Goal: Entertainment & Leisure: Consume media (video, audio)

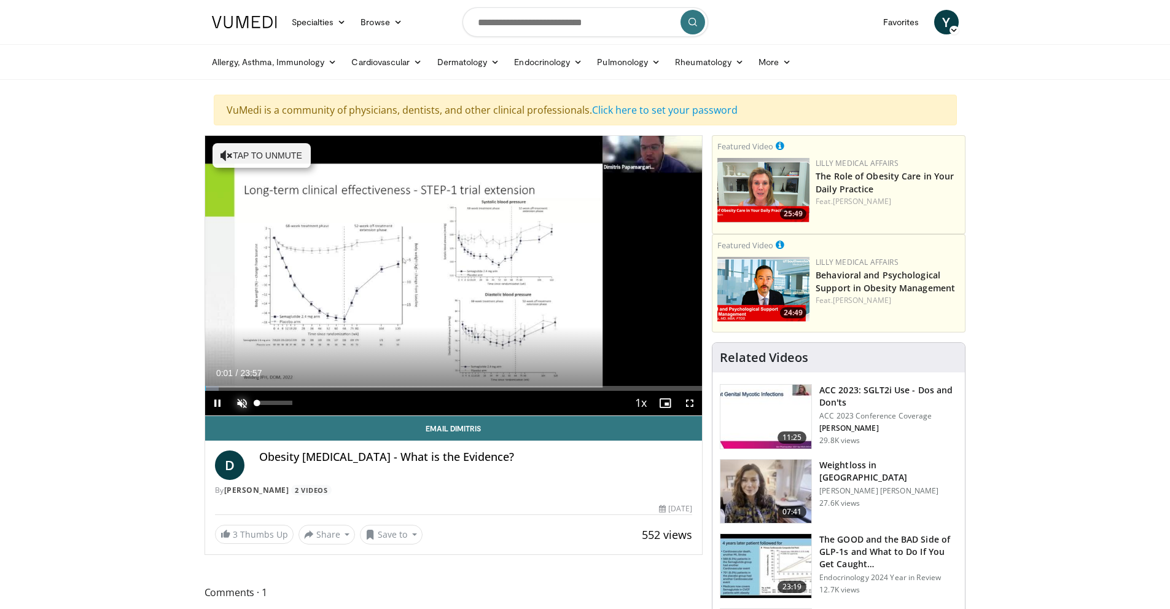
click at [237, 403] on span "Video Player" at bounding box center [242, 403] width 25 height 25
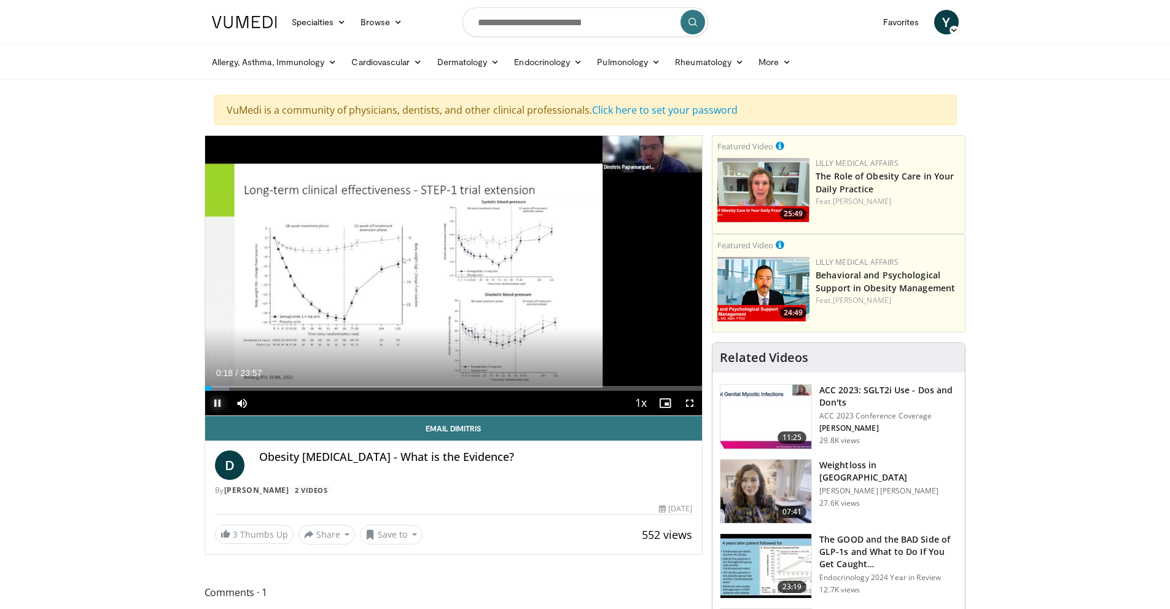
click at [211, 403] on span "Video Player" at bounding box center [217, 403] width 25 height 25
click at [220, 403] on span "Video Player" at bounding box center [217, 403] width 25 height 25
click at [690, 405] on span "Video Player" at bounding box center [689, 403] width 25 height 25
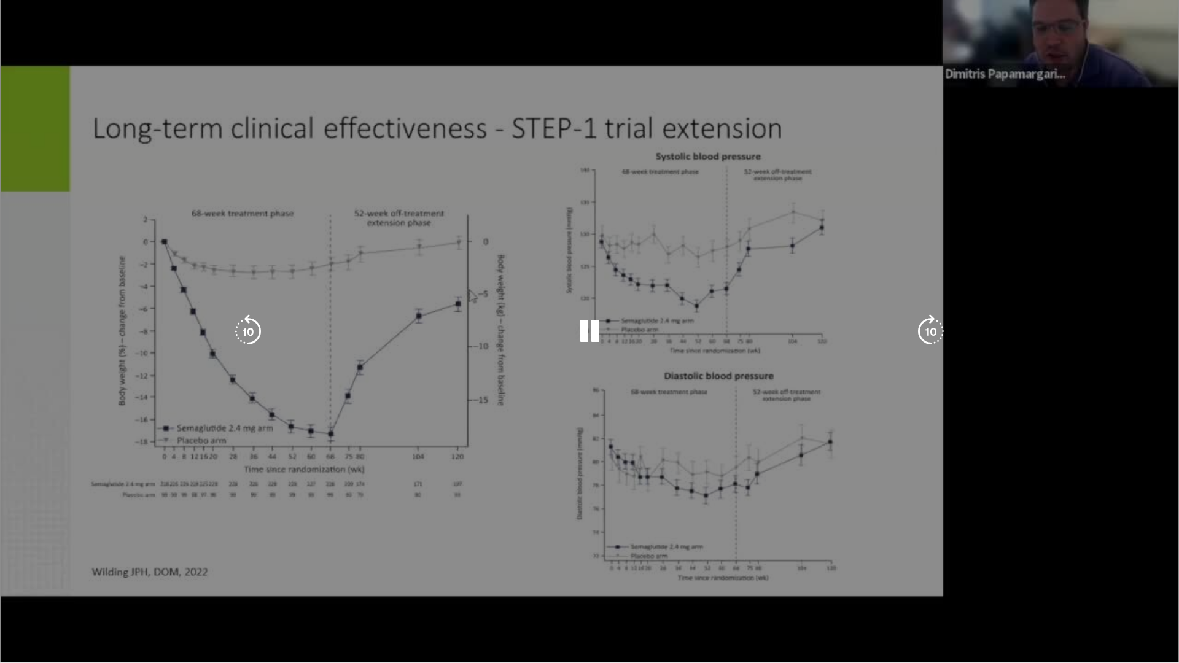
click at [1169, 608] on div "10 seconds Tap to unmute" at bounding box center [589, 331] width 1179 height 663
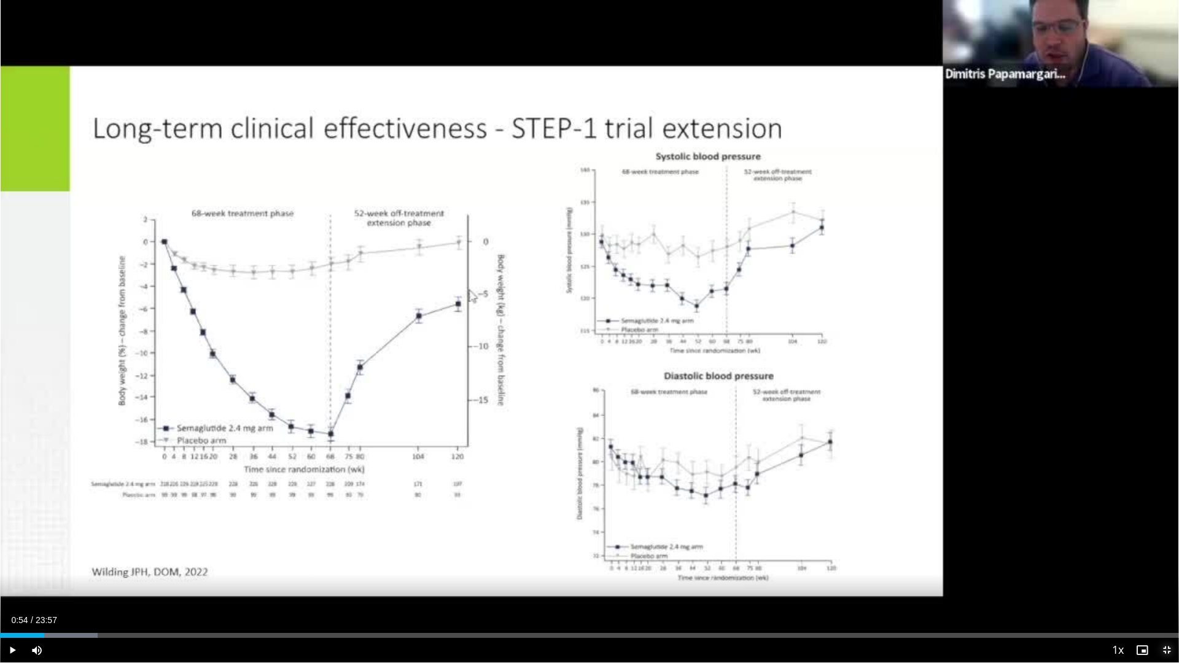
click at [1169, 608] on span "Video Player" at bounding box center [1166, 650] width 25 height 25
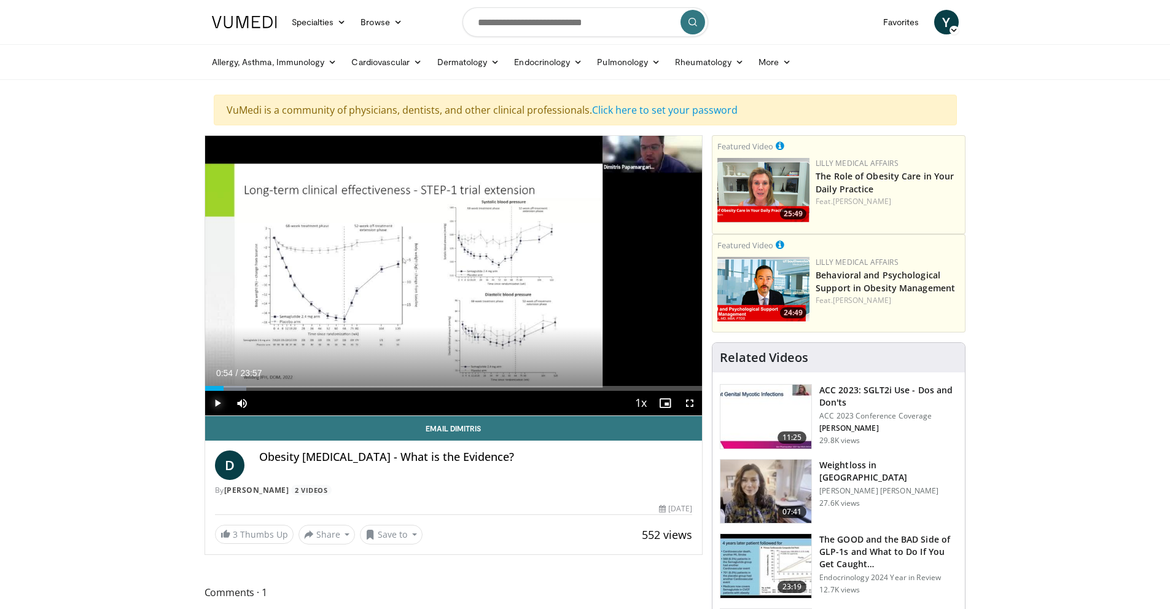
click at [216, 403] on span "Video Player" at bounding box center [217, 403] width 25 height 25
click at [282, 403] on div "72%" at bounding box center [274, 402] width 35 height 4
click at [276, 402] on div "54%" at bounding box center [274, 402] width 35 height 4
click at [248, 389] on div "Progress Bar" at bounding box center [248, 388] width 1 height 5
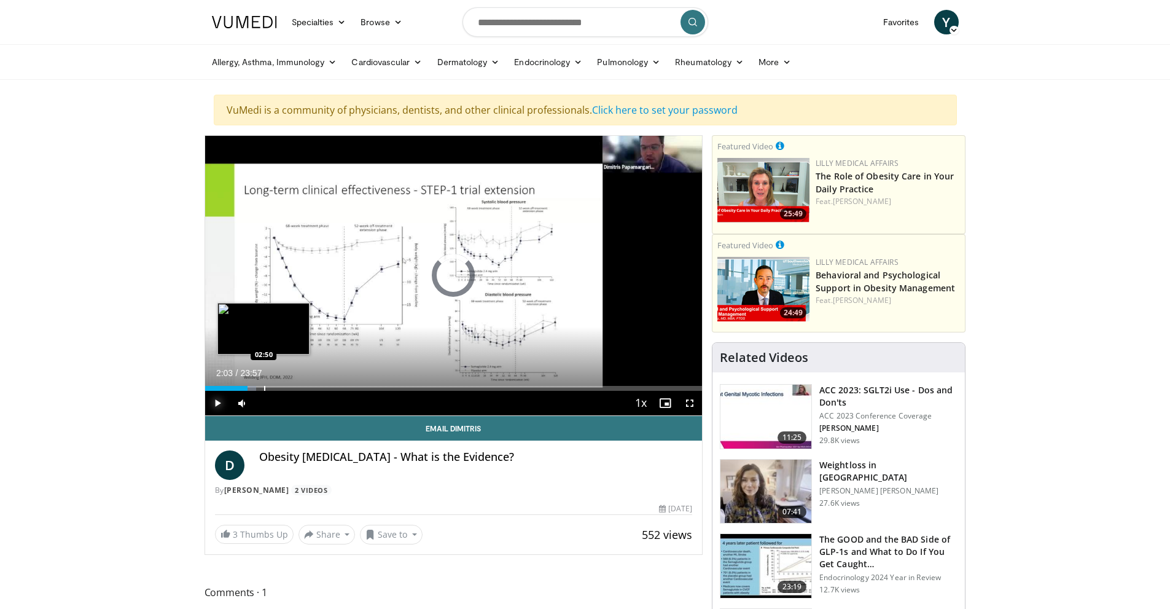
click at [264, 389] on div "Progress Bar" at bounding box center [264, 388] width 1 height 5
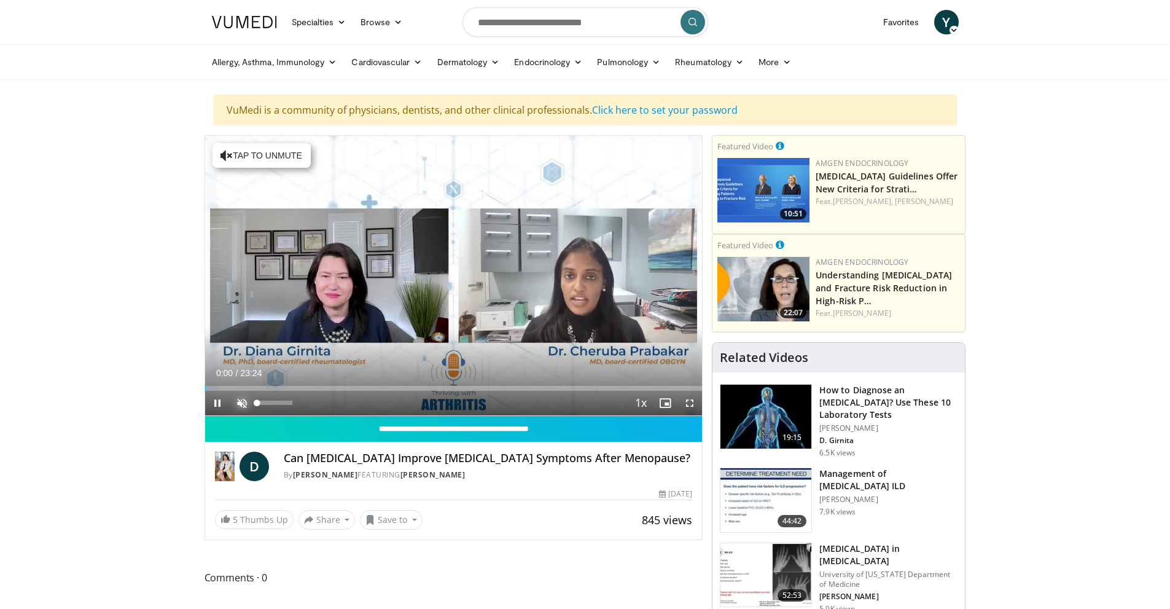
click at [243, 400] on span "Video Player" at bounding box center [242, 403] width 25 height 25
click at [271, 402] on div "39%" at bounding box center [274, 402] width 35 height 4
click at [264, 401] on div "18%" at bounding box center [274, 402] width 35 height 4
click at [265, 400] on div "Volume Level" at bounding box center [260, 402] width 7 height 4
click at [212, 400] on span "Video Player" at bounding box center [217, 403] width 25 height 25
